Goal: Task Accomplishment & Management: Use online tool/utility

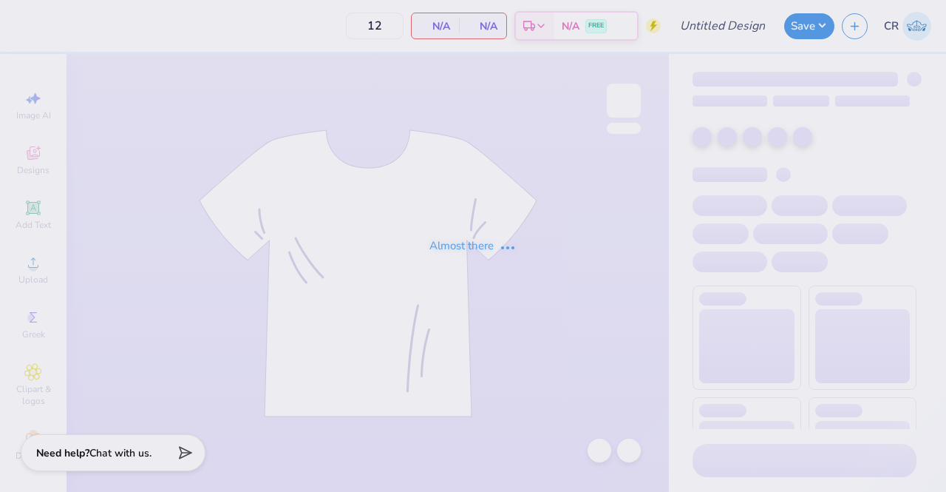
type input "kkg hoodie"
type input "100"
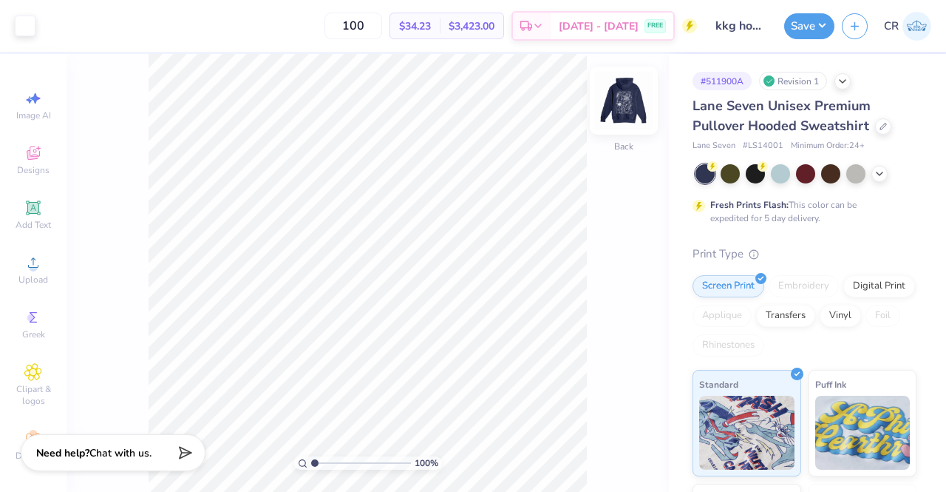
click at [609, 101] on img at bounding box center [623, 100] width 59 height 59
click at [815, 25] on button "Save" at bounding box center [809, 24] width 50 height 26
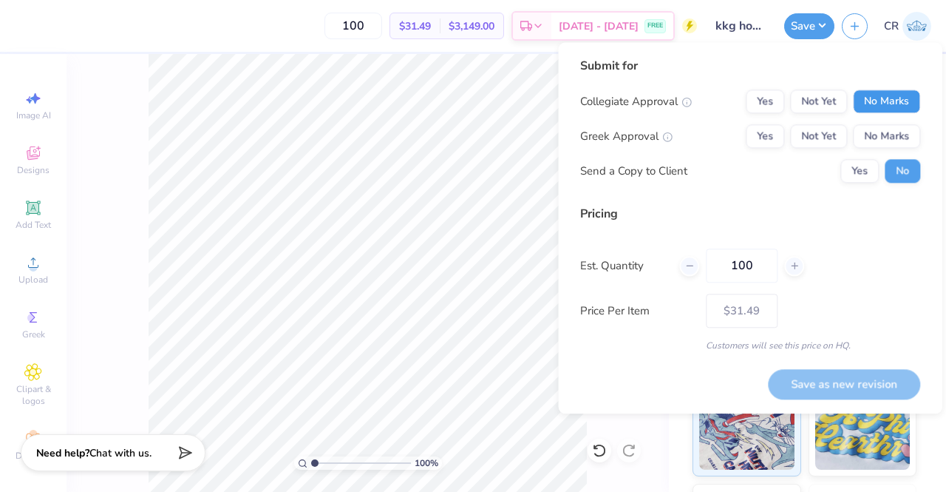
click at [872, 100] on button "No Marks" at bounding box center [886, 101] width 67 height 24
click at [787, 137] on div "Yes Not Yet No Marks" at bounding box center [833, 136] width 174 height 24
click at [781, 135] on button "Yes" at bounding box center [765, 136] width 38 height 24
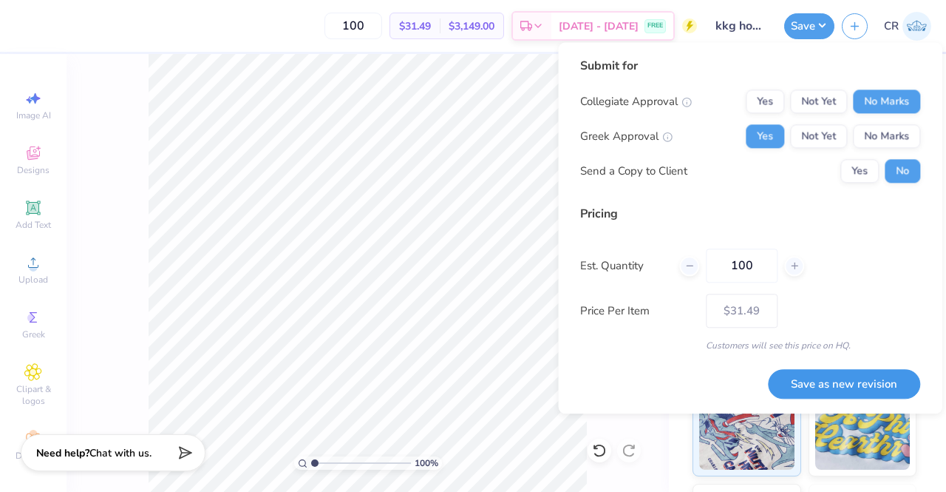
click at [832, 376] on button "Save as new revision" at bounding box center [844, 384] width 152 height 30
type input "$31.49"
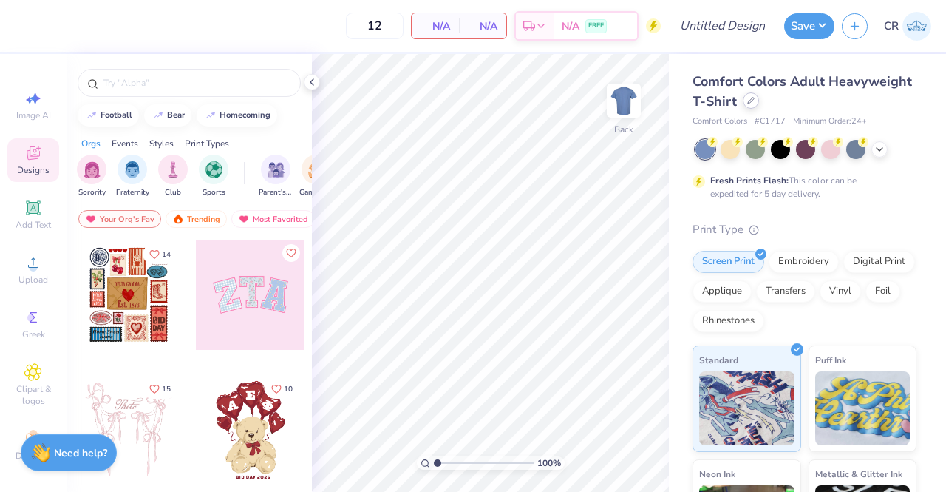
click at [755, 103] on icon at bounding box center [750, 100] width 7 height 7
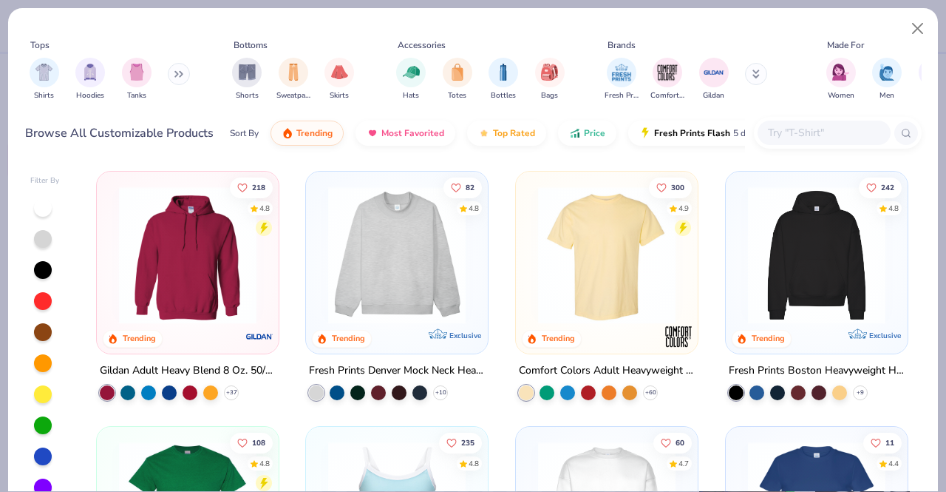
click at [767, 137] on input "text" at bounding box center [824, 132] width 114 height 17
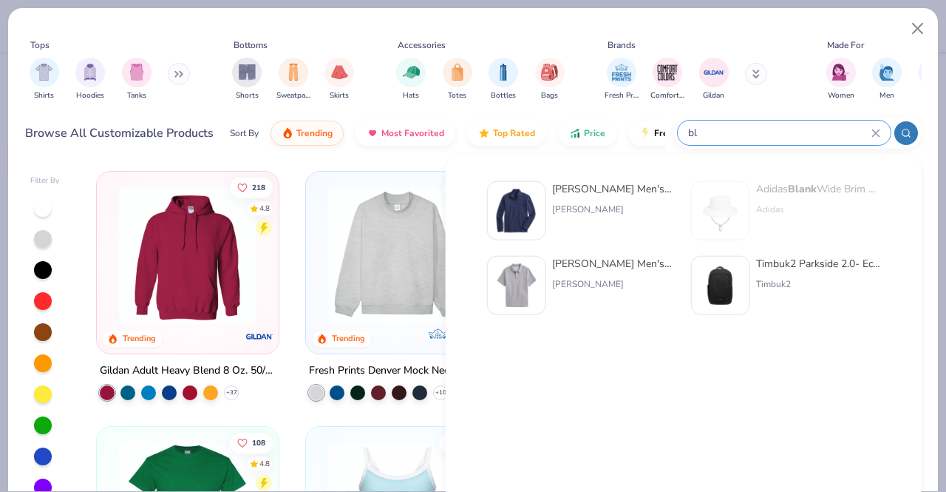
type input "b"
